Goal: Transaction & Acquisition: Subscribe to service/newsletter

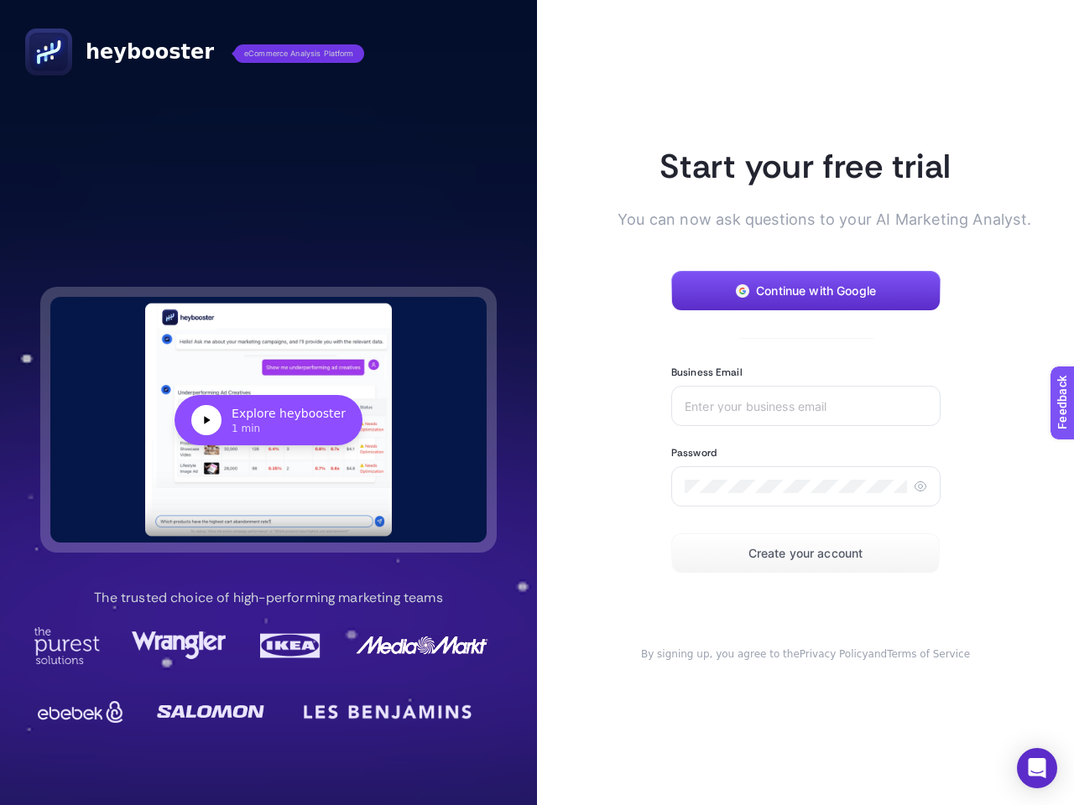
click at [537, 403] on article "Start your free trial You can now ask questions to your AI Marketing Analyst. C…" at bounding box center [805, 402] width 537 height 805
click at [268, 419] on div "Explore heybooster" at bounding box center [289, 413] width 114 height 17
click at [805, 291] on span "Continue with Google" at bounding box center [816, 290] width 120 height 13
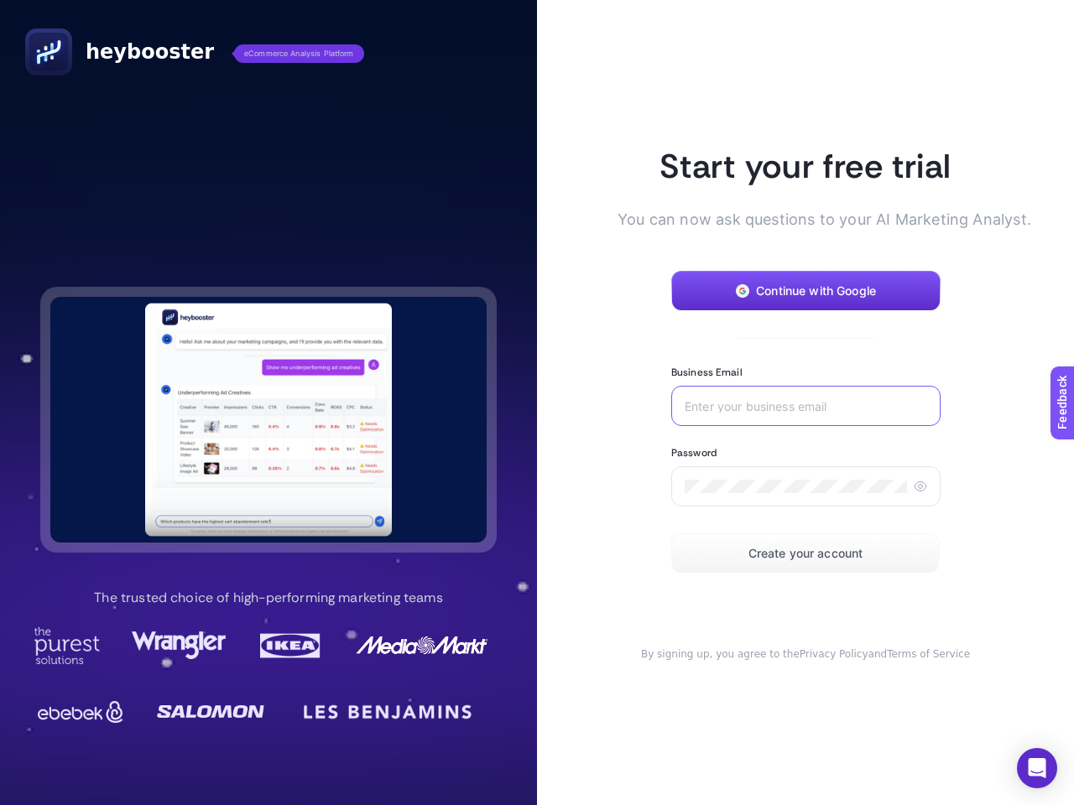
click at [805, 406] on input "Business Email" at bounding box center [805, 405] width 242 height 13
click at [919, 487] on icon at bounding box center [919, 486] width 13 height 13
click at [805, 554] on span "Create your account" at bounding box center [805, 553] width 115 height 13
click at [1037, 768] on icon "Open Intercom Messenger" at bounding box center [1037, 768] width 18 height 20
